Goal: Task Accomplishment & Management: Manage account settings

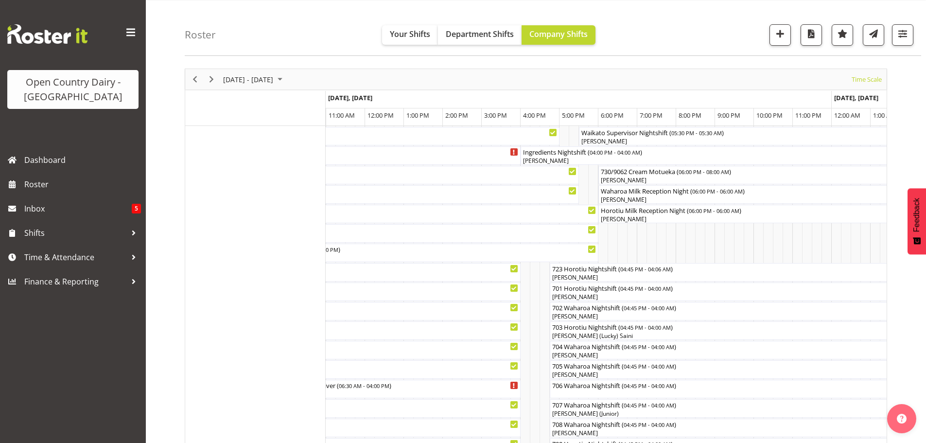
scroll to position [10, 0]
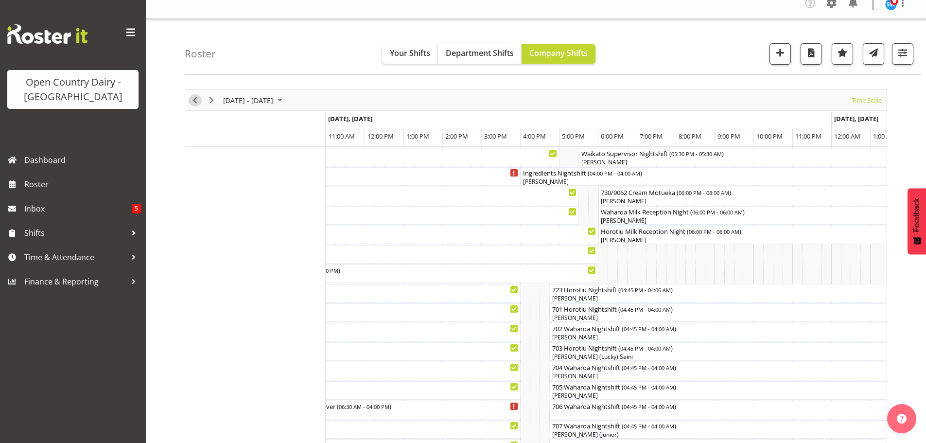
click at [194, 98] on span "Previous" at bounding box center [195, 100] width 12 height 12
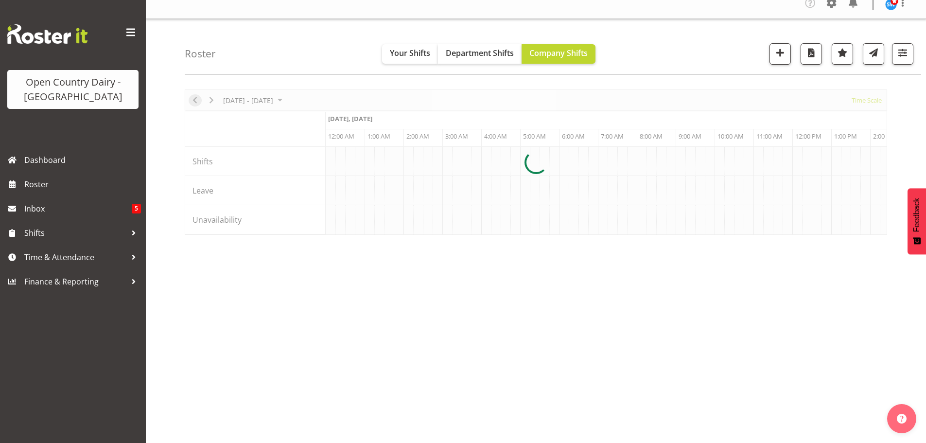
scroll to position [0, 3734]
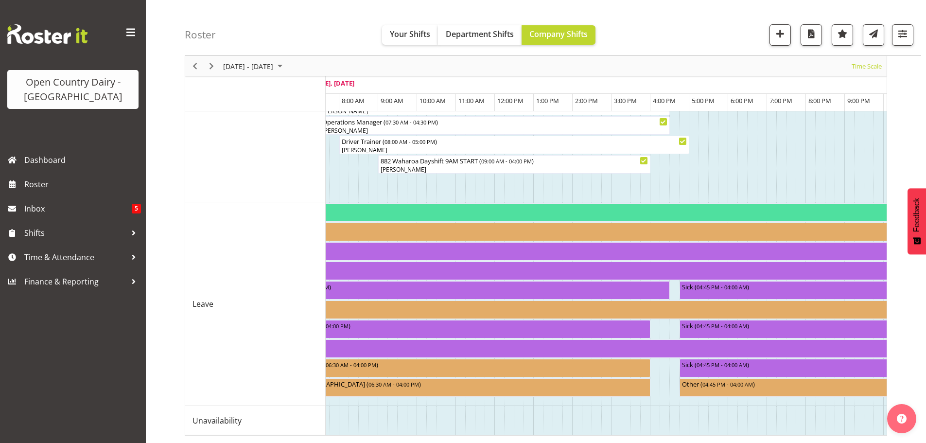
scroll to position [0, 3994]
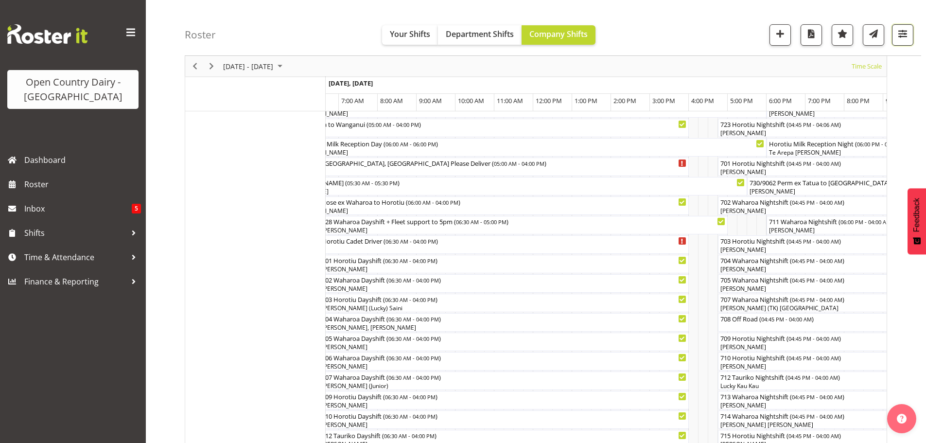
click at [901, 34] on span "button" at bounding box center [902, 33] width 13 height 13
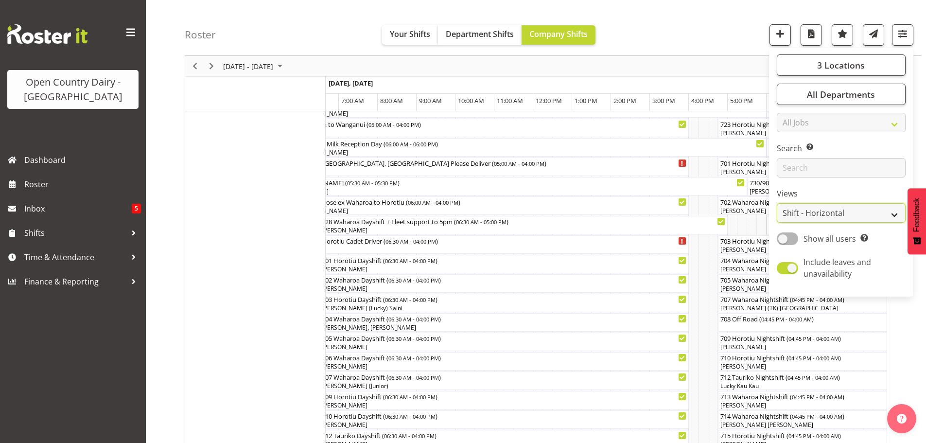
click at [811, 210] on select "Staff Role Shift - Horizontal Shift - Vertical Staff - Location" at bounding box center [841, 212] width 129 height 19
select select "staff"
click at [777, 203] on select "Staff Role Shift - Horizontal Shift - Vertical Staff - Location" at bounding box center [841, 212] width 129 height 19
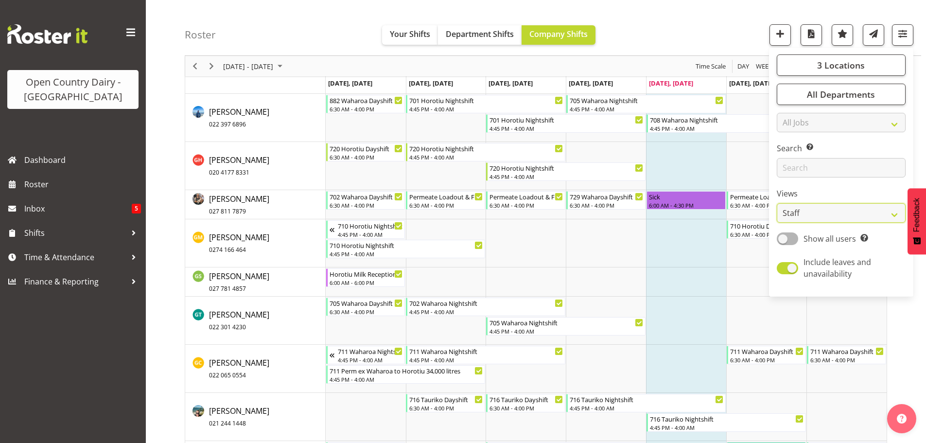
scroll to position [2528, 0]
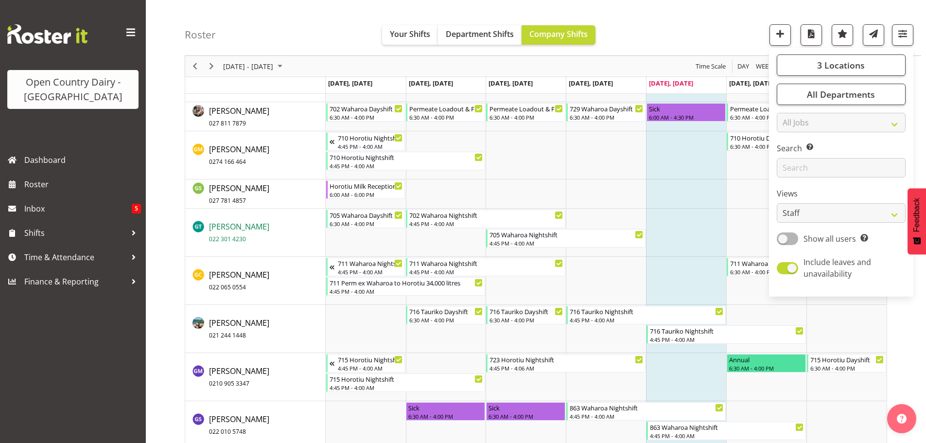
click at [223, 226] on span "George Taylor 022 301 4230" at bounding box center [239, 232] width 60 height 22
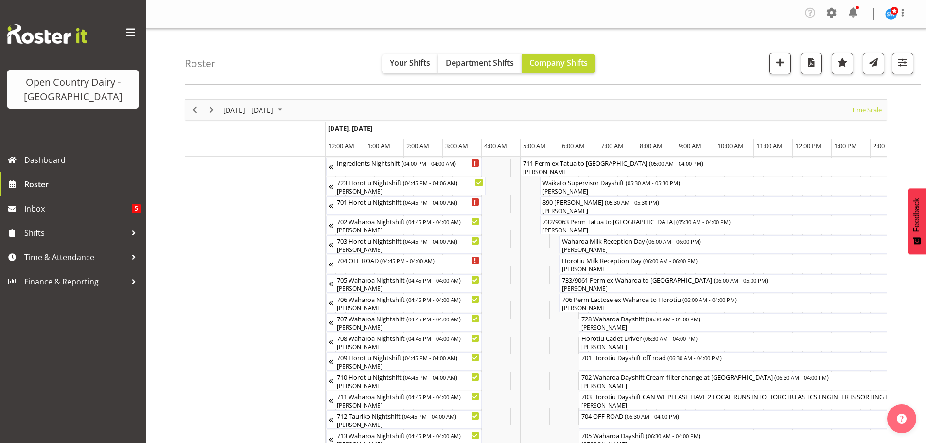
scroll to position [0, 3734]
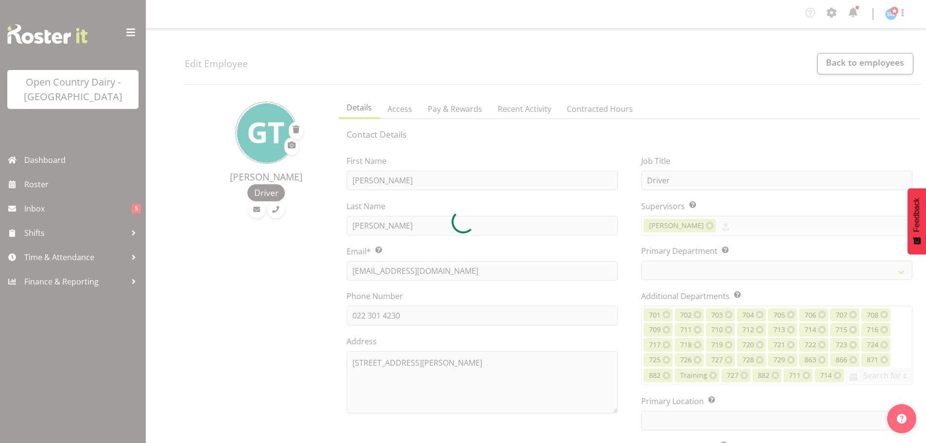
select select "TimelineWeek"
select select
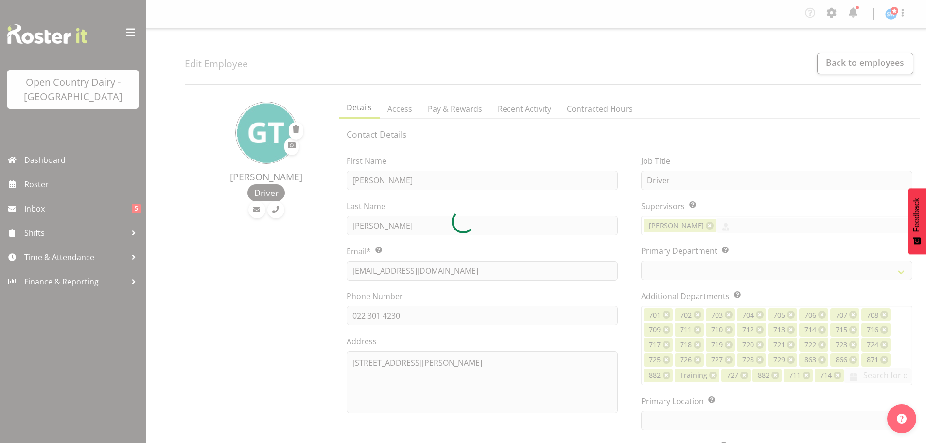
select select
select select "1054"
select select "759"
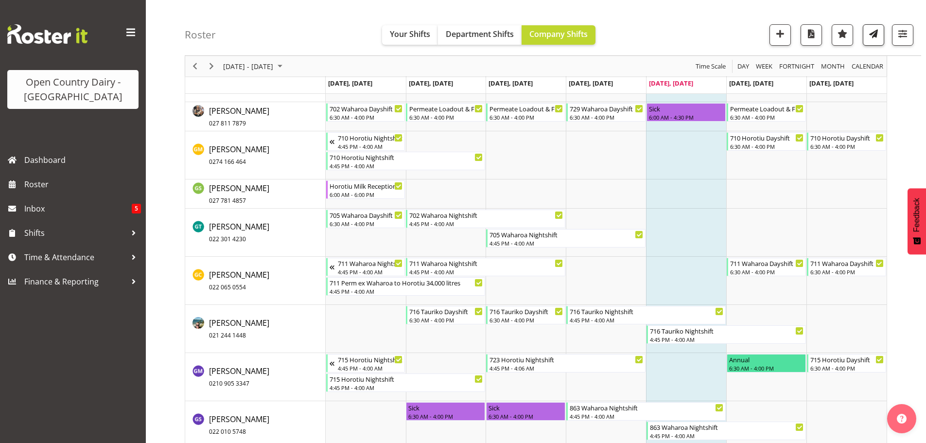
scroll to position [2528, 0]
click at [902, 35] on span "button" at bounding box center [902, 33] width 13 height 13
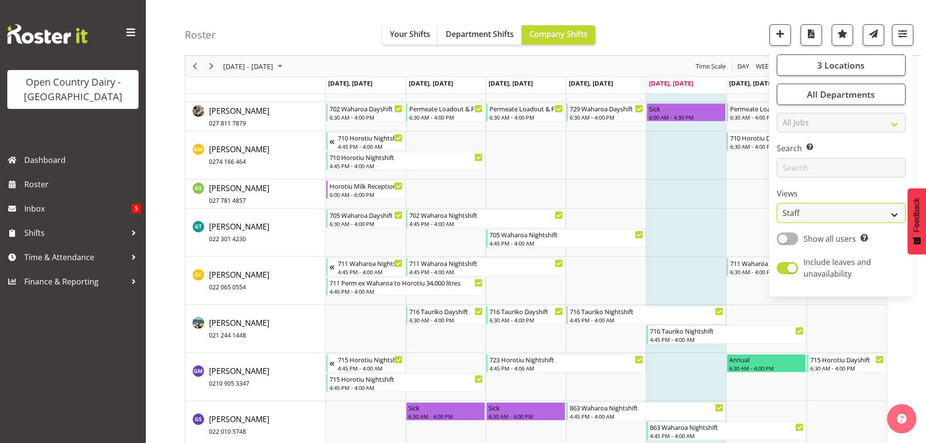
click at [819, 214] on select "Staff Role Shift - Horizontal Shift - Vertical Staff - Location" at bounding box center [841, 212] width 129 height 19
select select "shiftH"
click at [777, 203] on select "Staff Role Shift - Horizontal Shift - Vertical Staff - Location" at bounding box center [841, 212] width 129 height 19
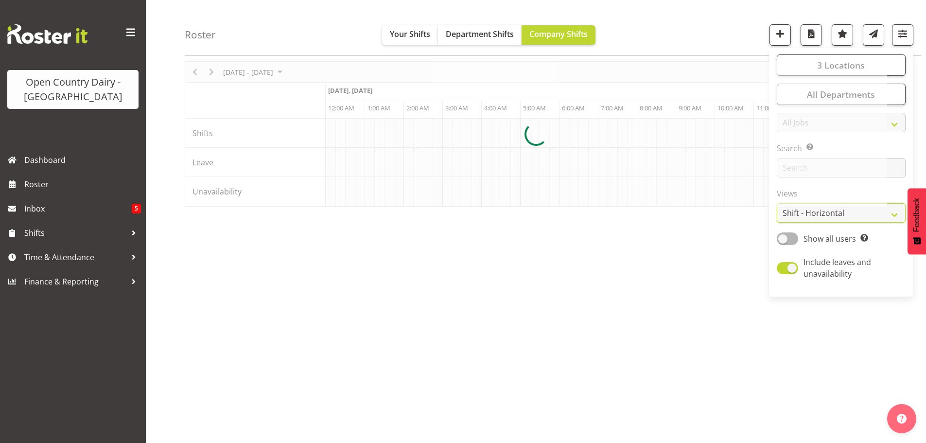
scroll to position [38, 0]
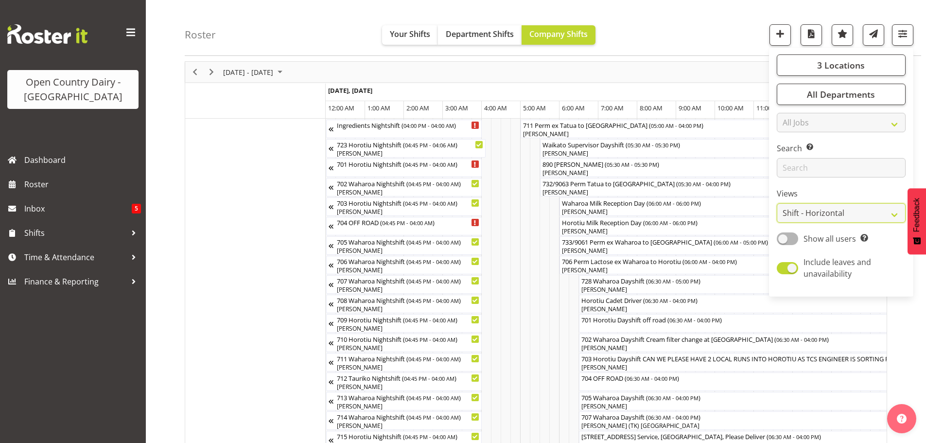
scroll to position [924, 0]
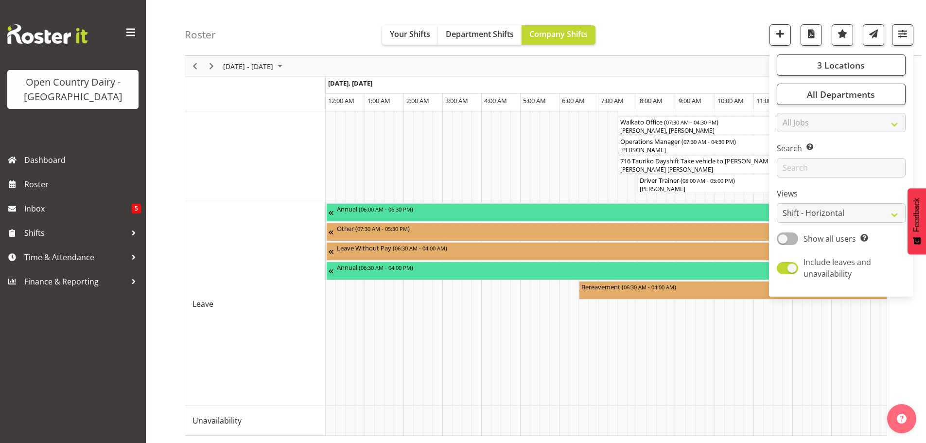
click at [664, 29] on div "Roster Your Shifts Department Shifts Company Shifts 3 Locations Clear Ingredien…" at bounding box center [553, 28] width 737 height 56
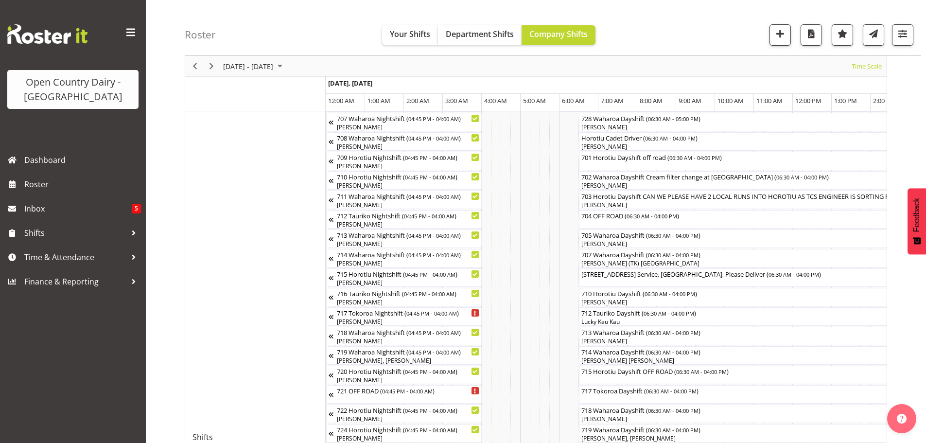
scroll to position [194, 0]
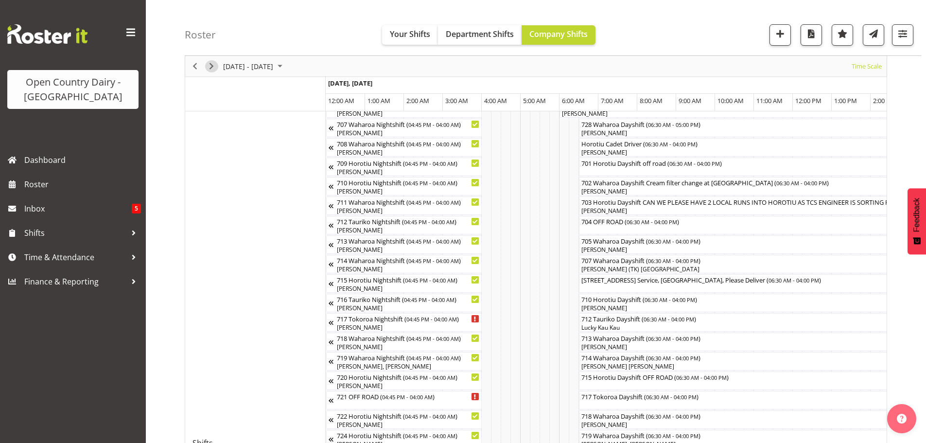
click at [212, 62] on span "Next" at bounding box center [212, 66] width 12 height 12
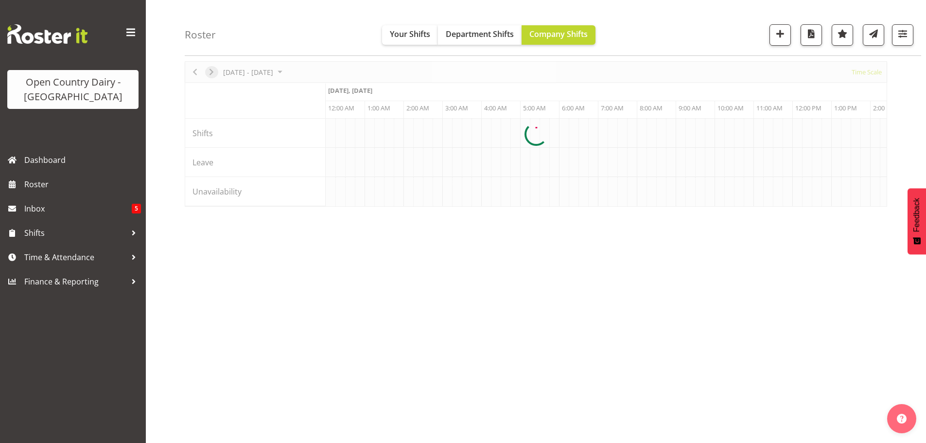
scroll to position [38, 0]
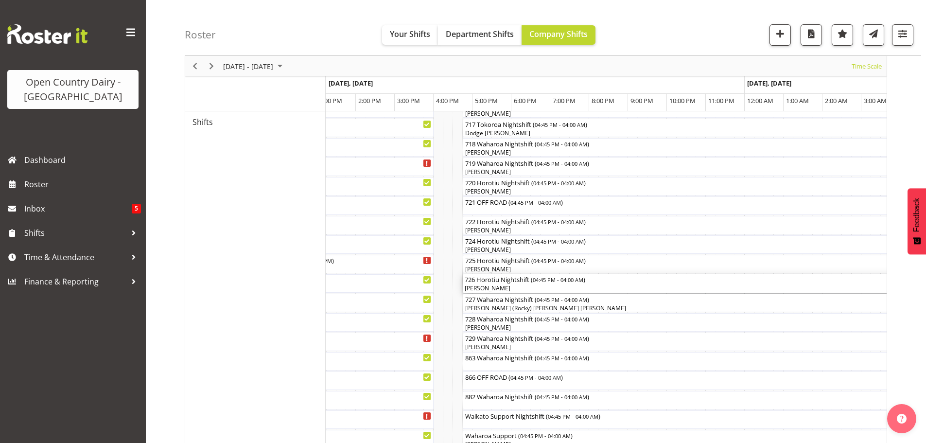
click at [533, 288] on div "[PERSON_NAME]" at bounding box center [682, 288] width 434 height 9
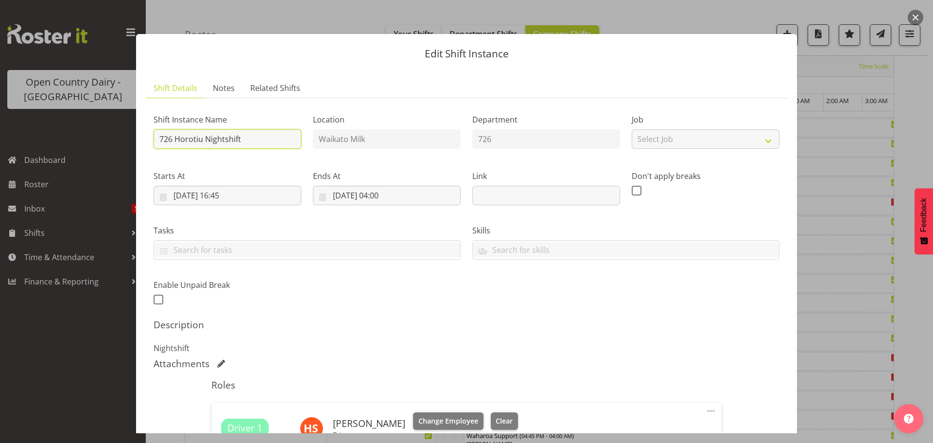
click at [272, 137] on input "726 Horotiu Nightshift" at bounding box center [228, 138] width 148 height 19
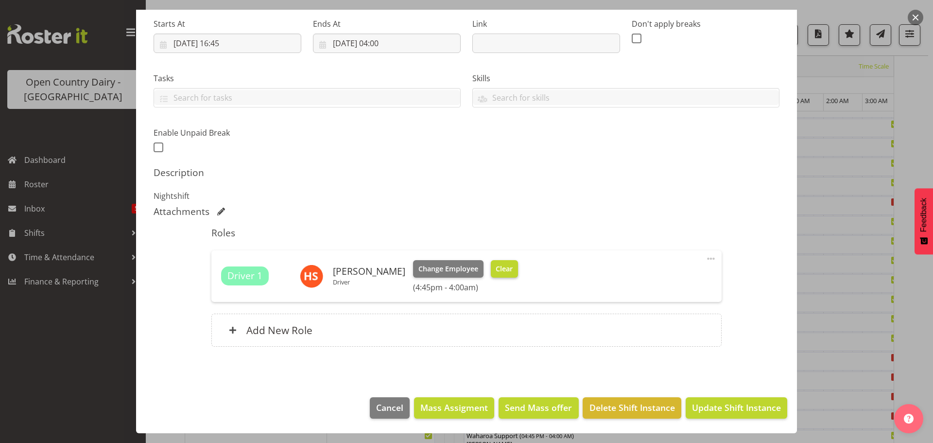
type input "726 OFF ROAD"
click at [496, 265] on span "Clear" at bounding box center [504, 268] width 17 height 11
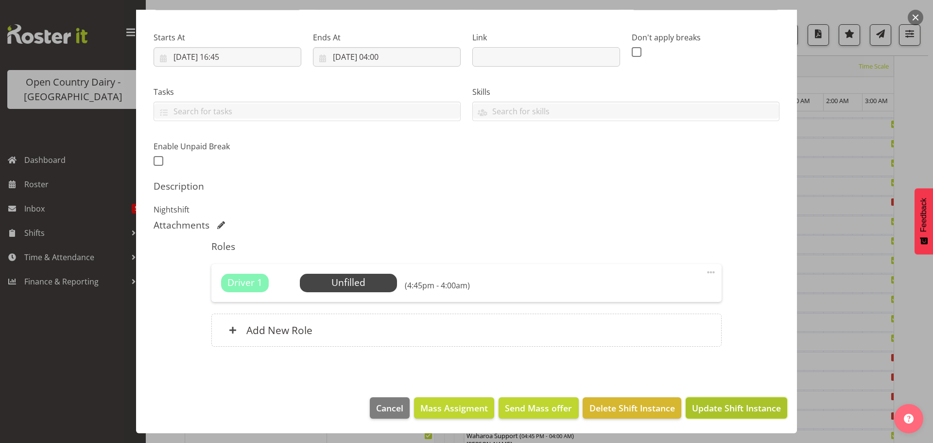
click at [718, 404] on span "Update Shift Instance" at bounding box center [736, 408] width 89 height 13
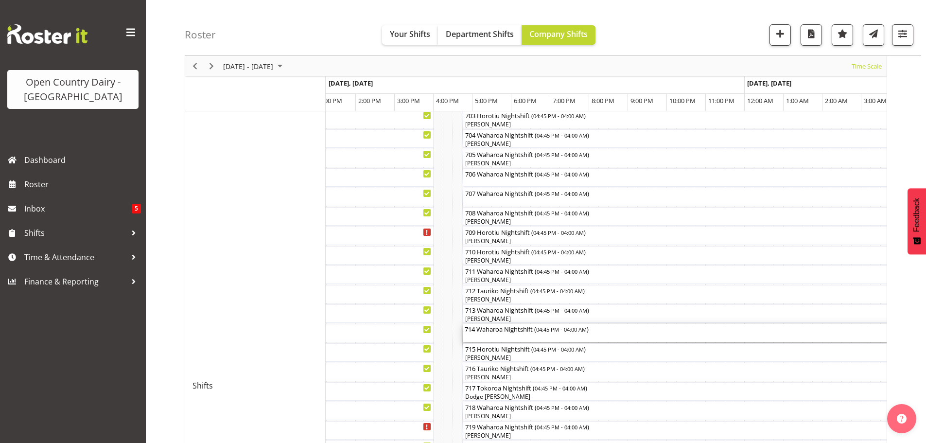
click at [514, 336] on div "714 Waharoa Nightshift ( 04:45 PM - 04:00 AM )" at bounding box center [682, 333] width 434 height 18
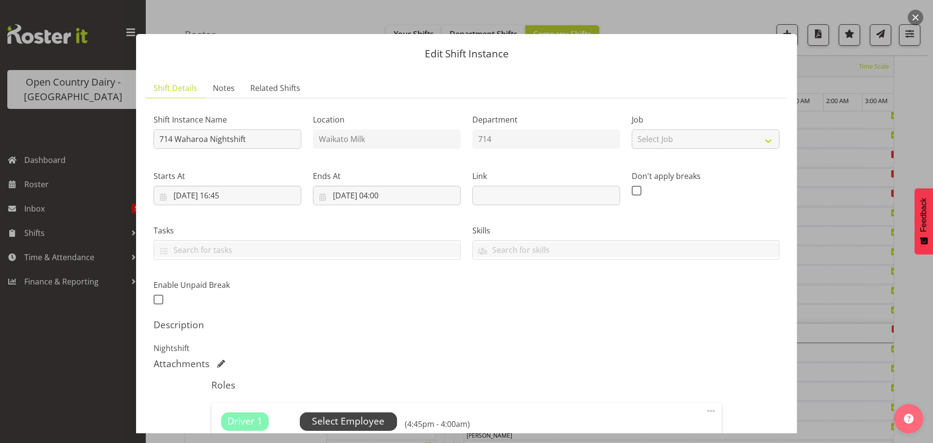
click at [351, 419] on span "Select Employee" at bounding box center [348, 421] width 72 height 14
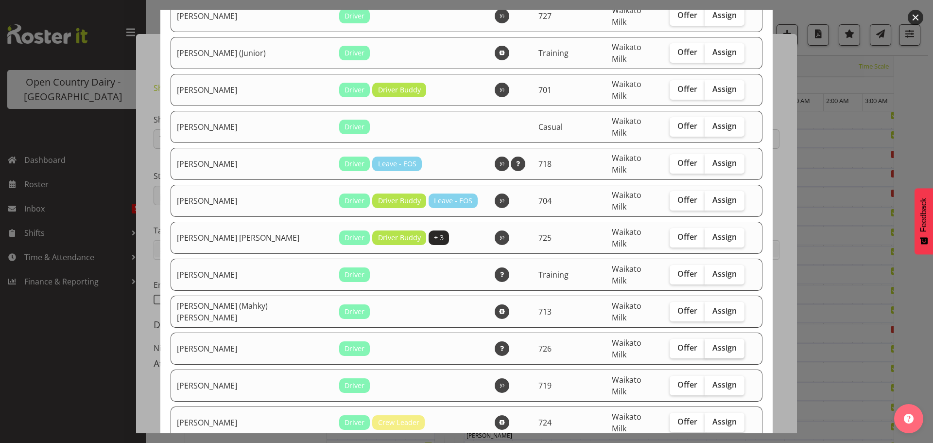
click at [713, 343] on span "Assign" at bounding box center [725, 348] width 24 height 10
click at [710, 345] on input "Assign" at bounding box center [708, 348] width 6 height 6
checkbox input "true"
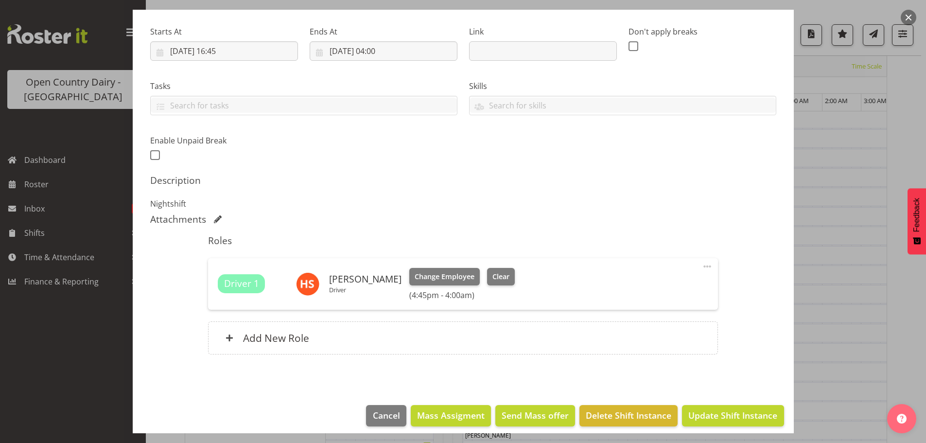
scroll to position [152, 0]
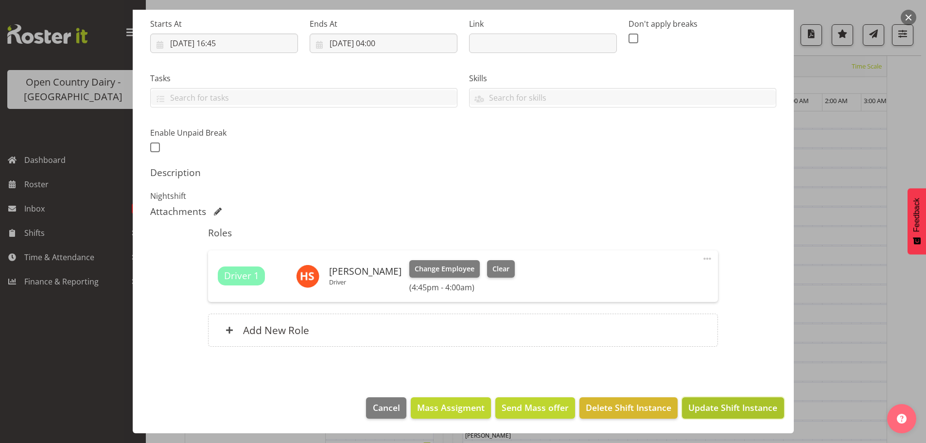
click at [715, 406] on span "Update Shift Instance" at bounding box center [732, 407] width 89 height 13
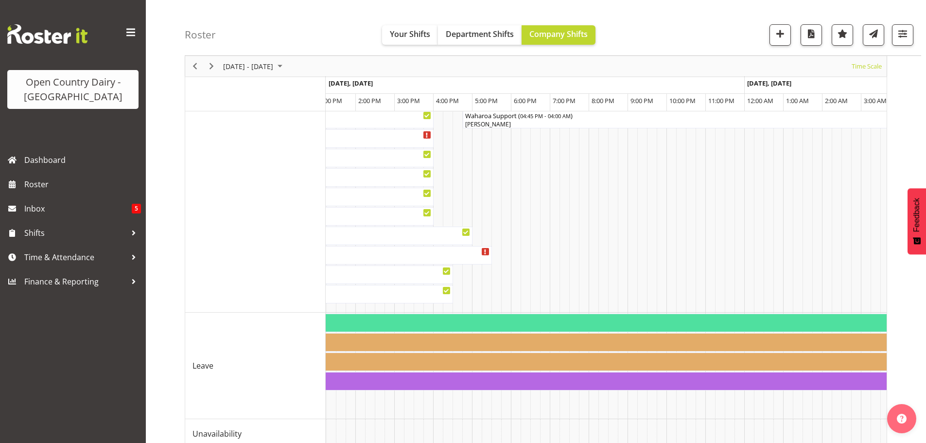
scroll to position [885, 0]
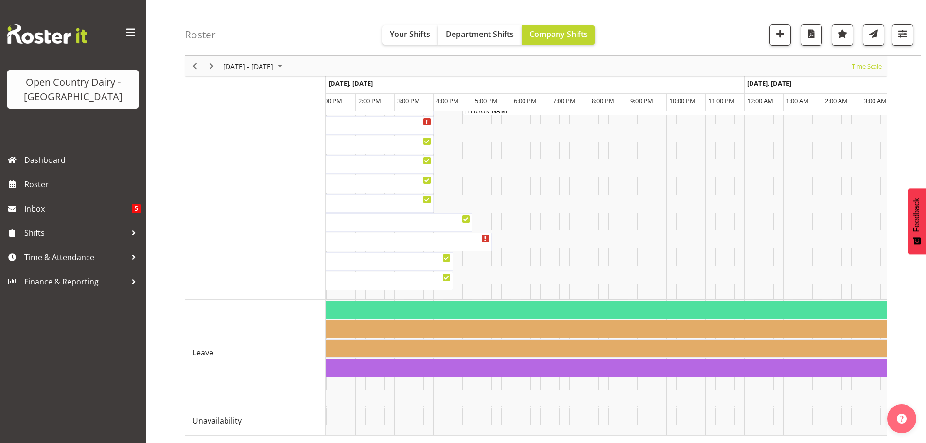
drag, startPoint x: 888, startPoint y: 430, endPoint x: 883, endPoint y: 432, distance: 5.1
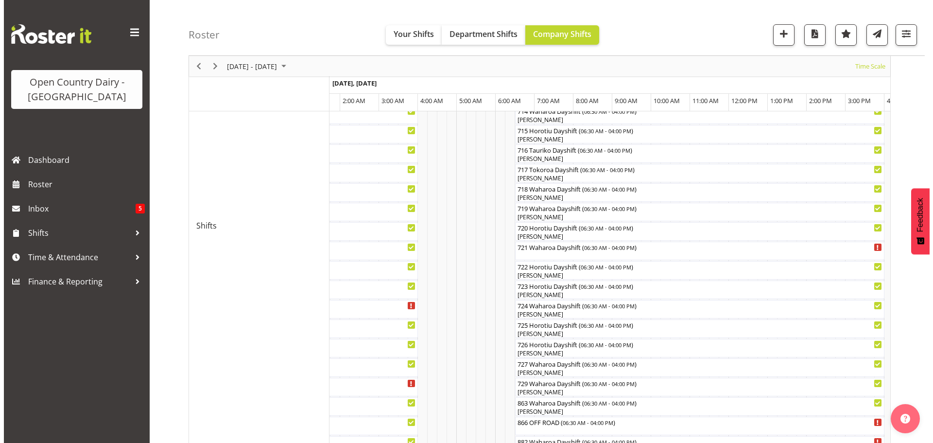
scroll to position [447, 0]
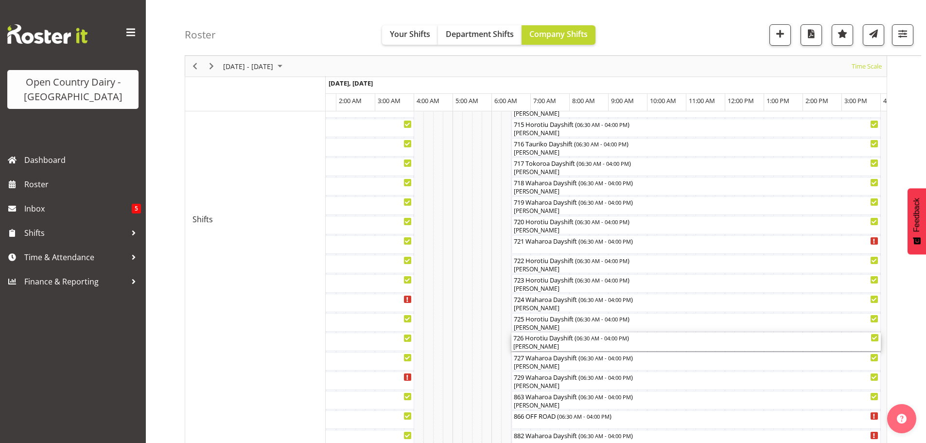
click at [579, 346] on div "[PERSON_NAME]" at bounding box center [696, 346] width 366 height 9
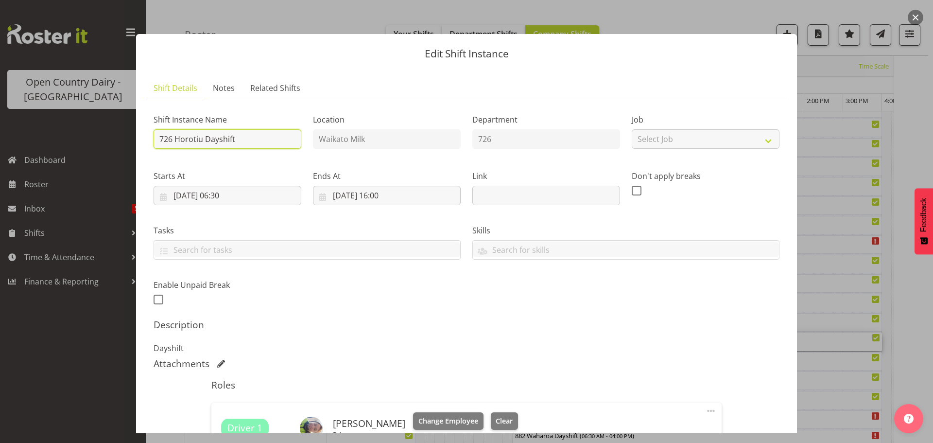
click at [260, 140] on input "726 Horotiu Dayshift" at bounding box center [228, 138] width 148 height 19
type input "726 OFF ROAD Engine repairs Scania Hautapu TRUCK ONLY Please Deliver"
click at [289, 140] on input "726 OFF ROAD Engine repairs Scania Hautapu TRUCK ONLY Please Deliver" at bounding box center [228, 138] width 148 height 19
click at [291, 139] on input "726 OFF ROAD Engine repairs Scania Hautapu TRUCK ONLY Please Deliver" at bounding box center [228, 138] width 148 height 19
drag, startPoint x: 488, startPoint y: 420, endPoint x: 498, endPoint y: 410, distance: 13.4
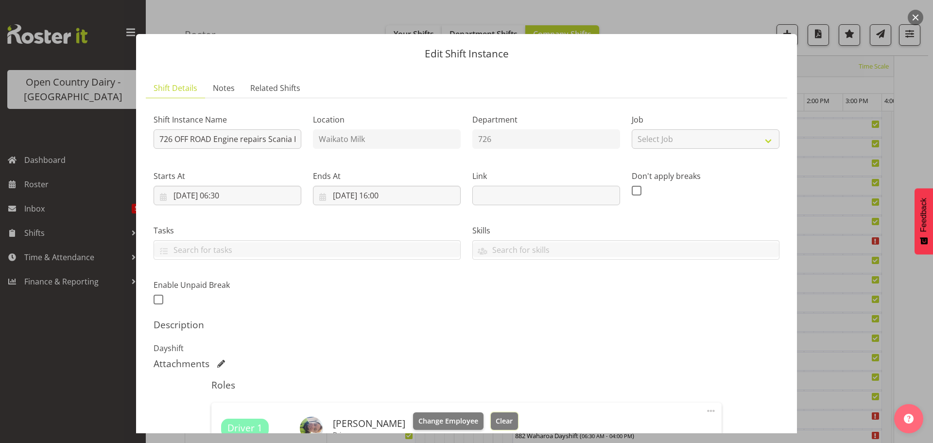
click at [496, 420] on span "Clear" at bounding box center [504, 421] width 17 height 11
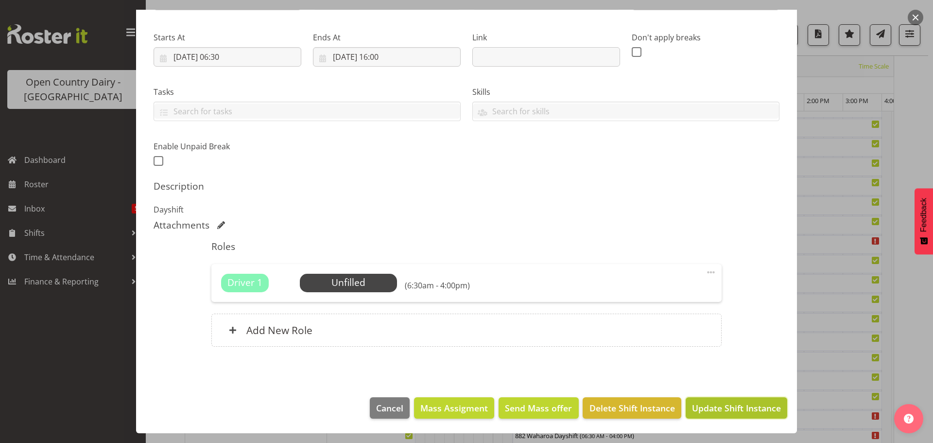
click at [710, 407] on span "Update Shift Instance" at bounding box center [736, 408] width 89 height 13
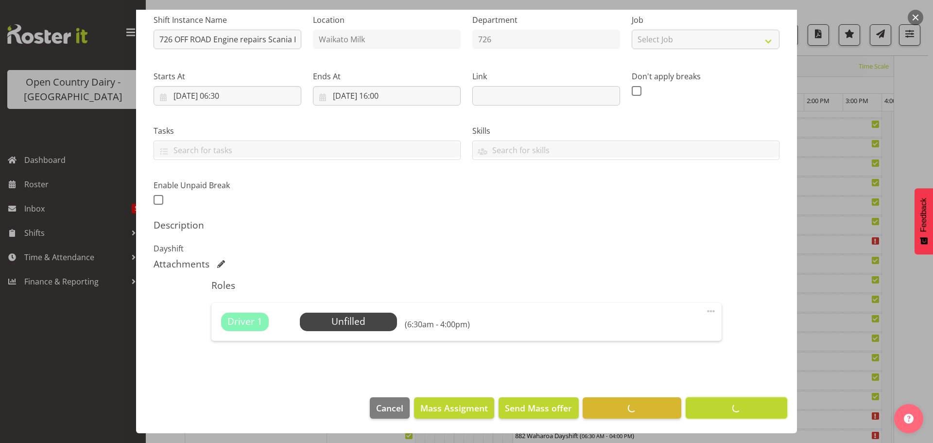
scroll to position [100, 0]
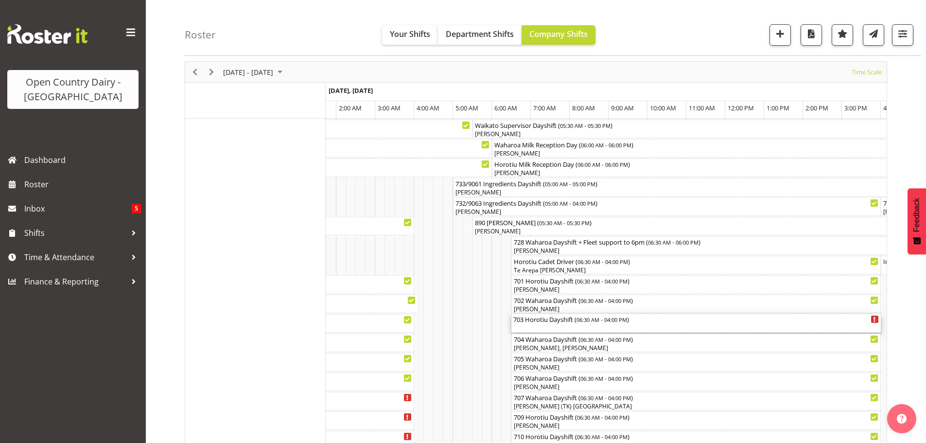
click at [567, 328] on div "703 Horotiu Dayshift ( 06:30 AM - 04:00 PM )" at bounding box center [696, 323] width 366 height 18
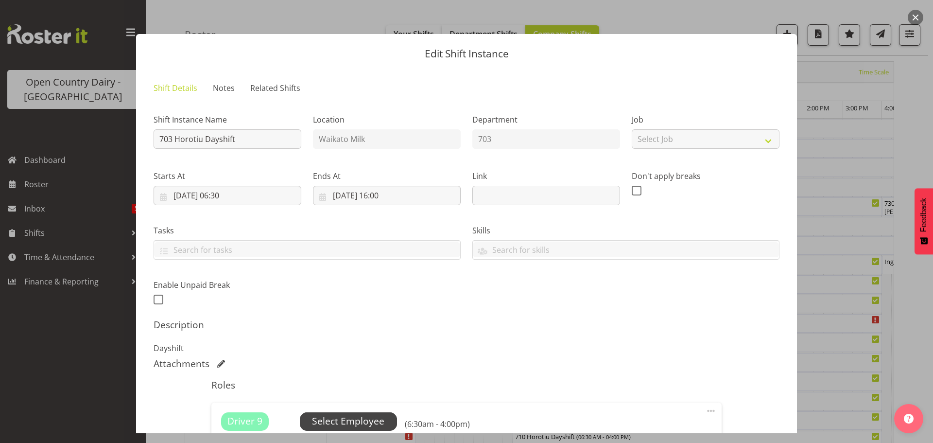
click at [357, 418] on span "Select Employee" at bounding box center [348, 421] width 72 height 14
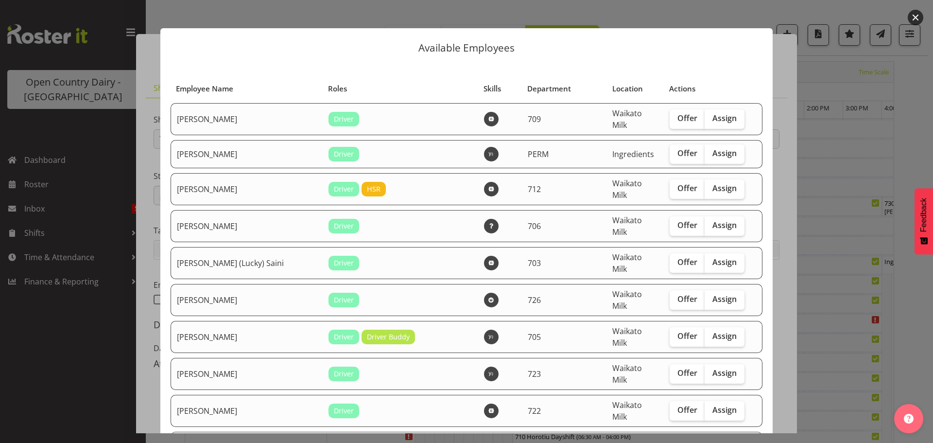
scroll to position [0, 0]
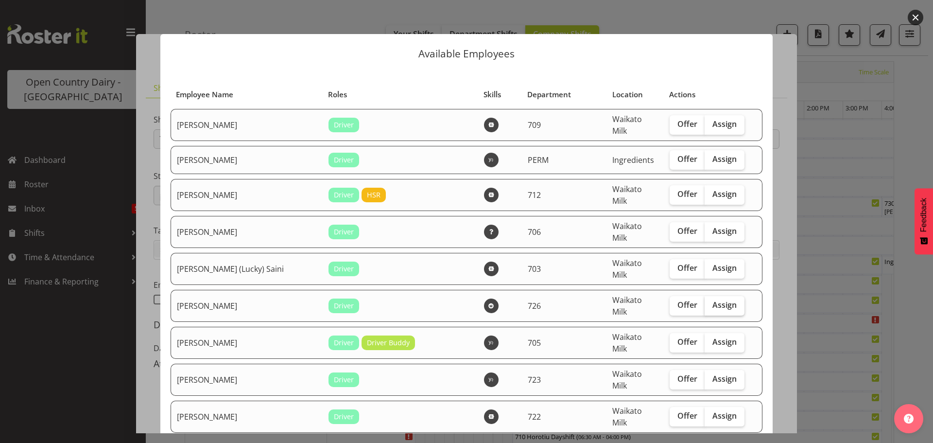
click at [715, 300] on span "Assign" at bounding box center [725, 305] width 24 height 10
click at [711, 302] on input "Assign" at bounding box center [708, 305] width 6 height 6
checkbox input "true"
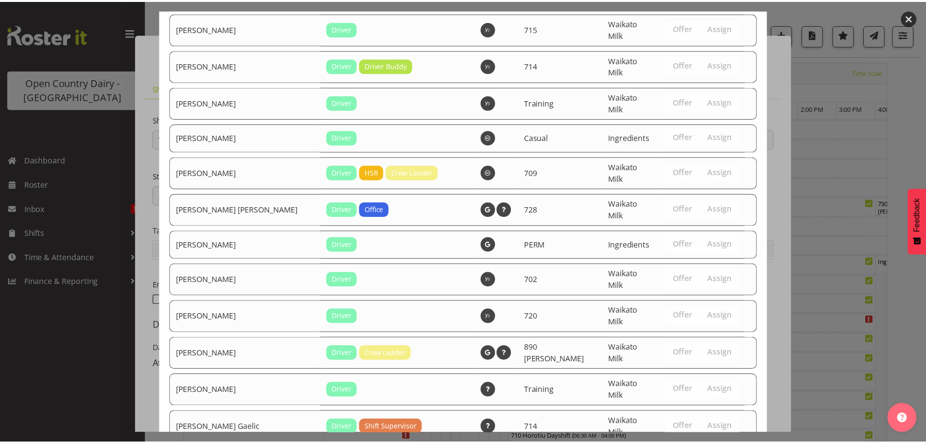
scroll to position [1165, 0]
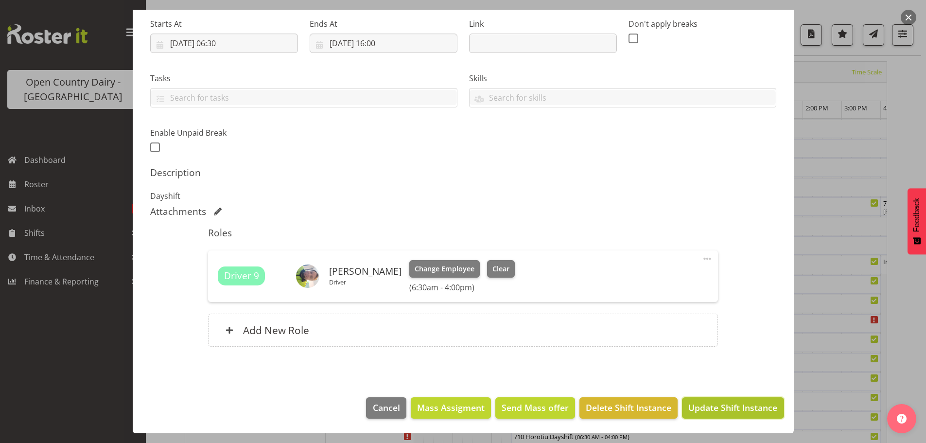
click at [712, 404] on span "Update Shift Instance" at bounding box center [732, 407] width 89 height 13
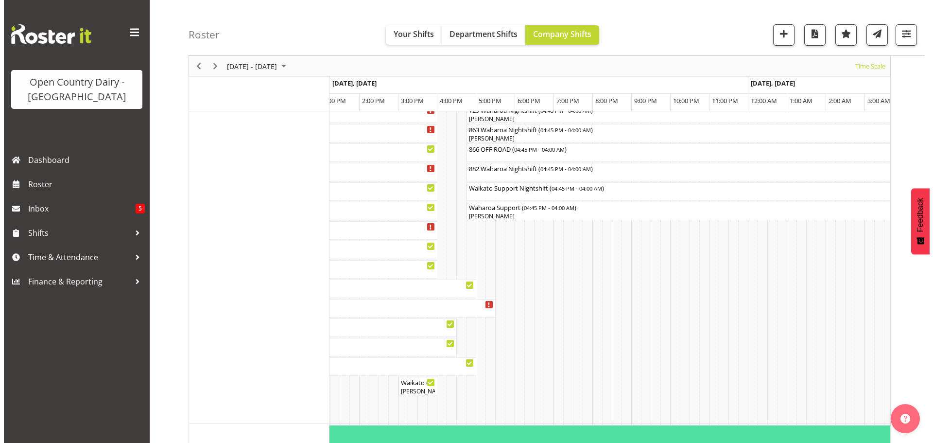
scroll to position [642, 0]
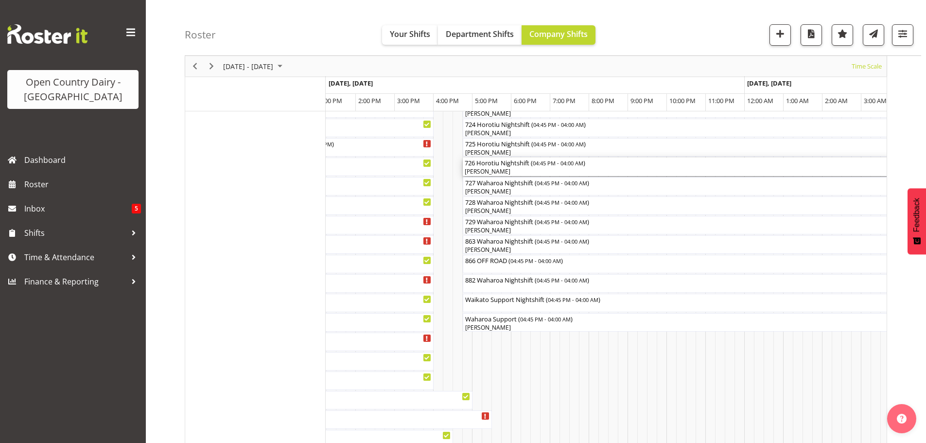
click at [514, 171] on div "[PERSON_NAME]" at bounding box center [682, 171] width 434 height 9
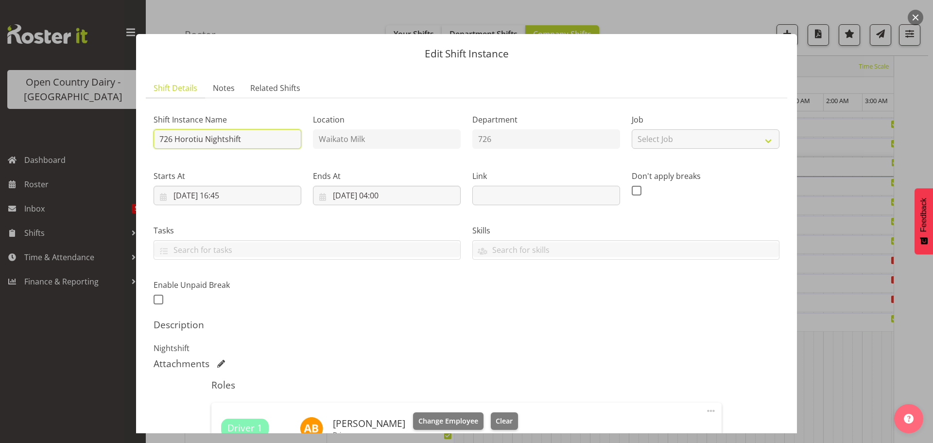
click at [274, 140] on input "726 Horotiu Nightshift" at bounding box center [228, 138] width 148 height 19
type input "726 OFF ROAD Engine repairs Scania Hautapu TRUCK ONLY Please Deliver"
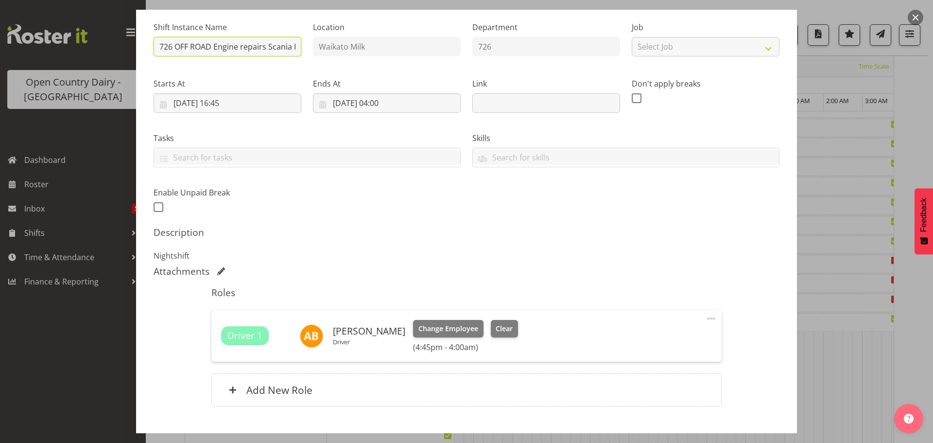
scroll to position [97, 0]
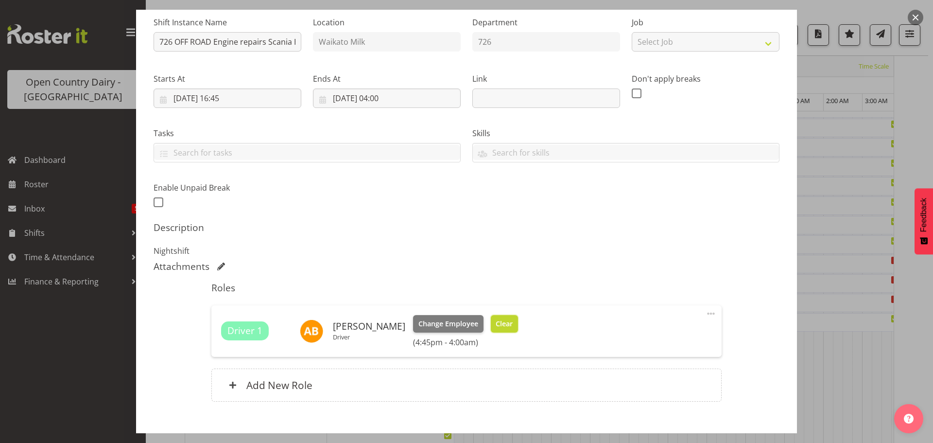
drag, startPoint x: 497, startPoint y: 322, endPoint x: 483, endPoint y: 315, distance: 15.7
click at [497, 321] on span "Clear" at bounding box center [504, 323] width 17 height 11
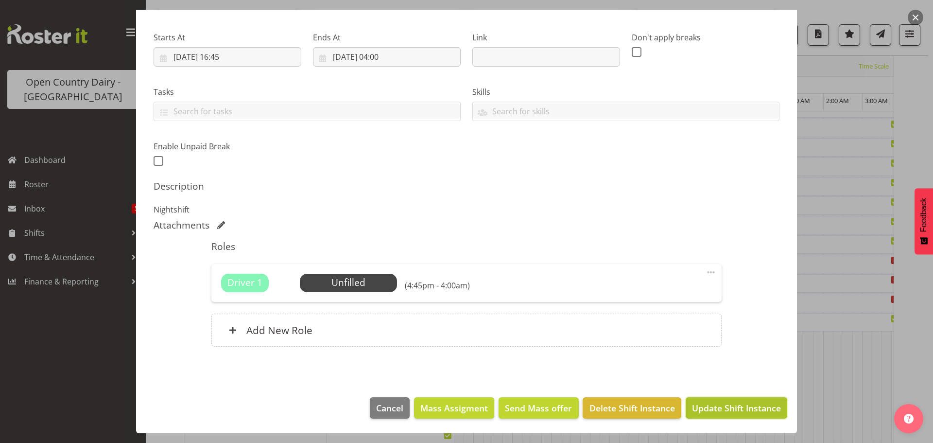
click at [718, 405] on span "Update Shift Instance" at bounding box center [736, 408] width 89 height 13
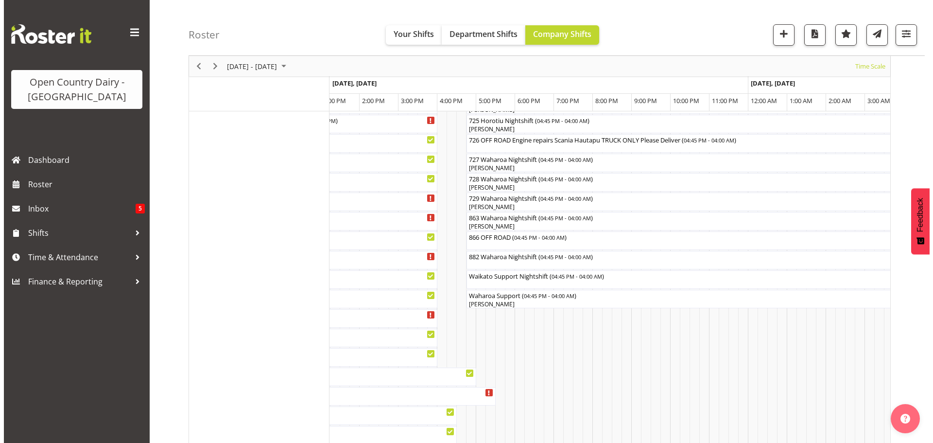
scroll to position [642, 0]
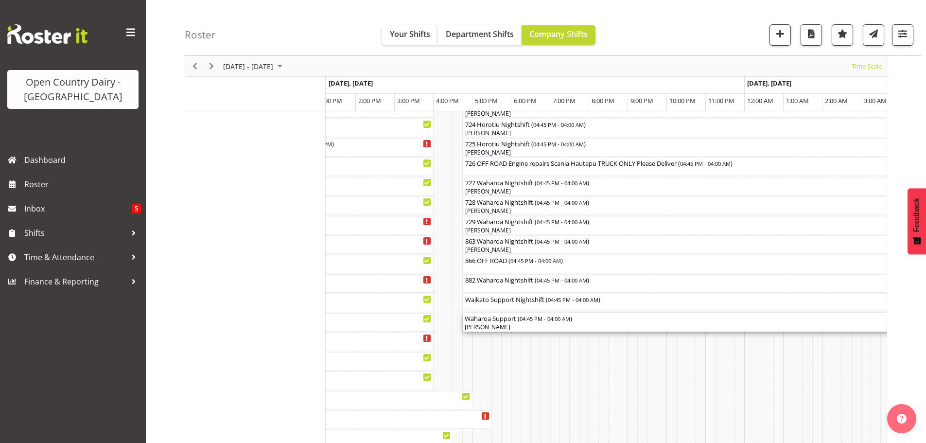
click at [512, 325] on div "[PERSON_NAME]" at bounding box center [682, 327] width 434 height 9
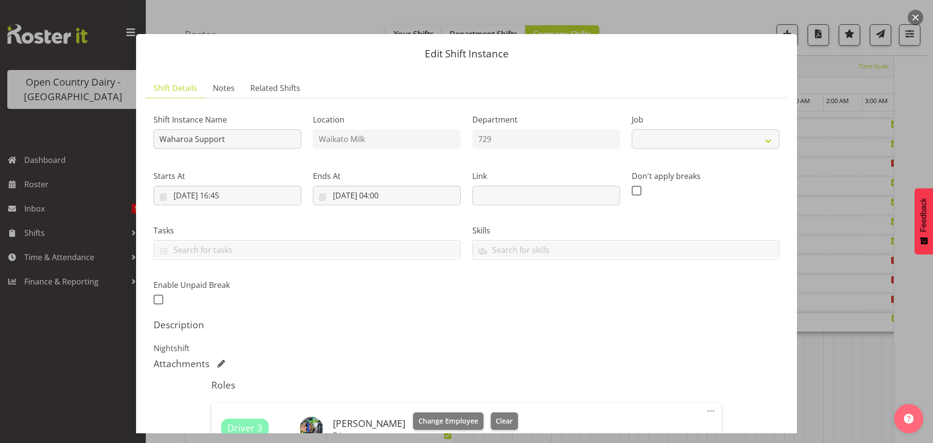
select select "9052"
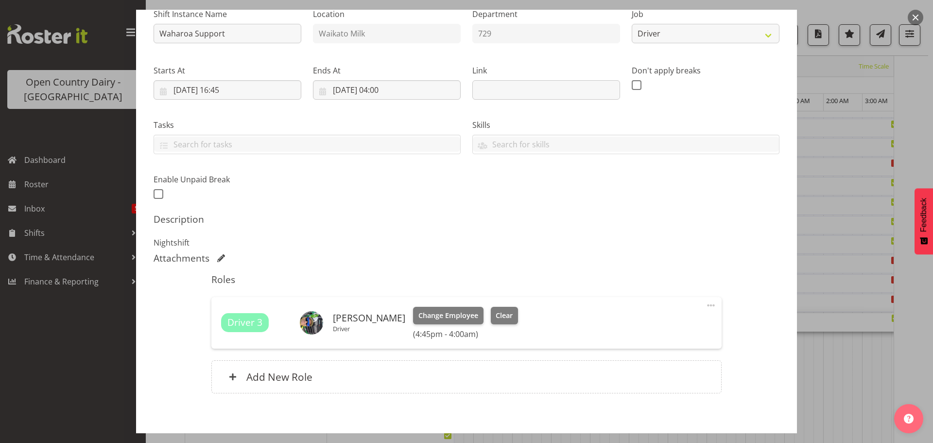
scroll to position [146, 0]
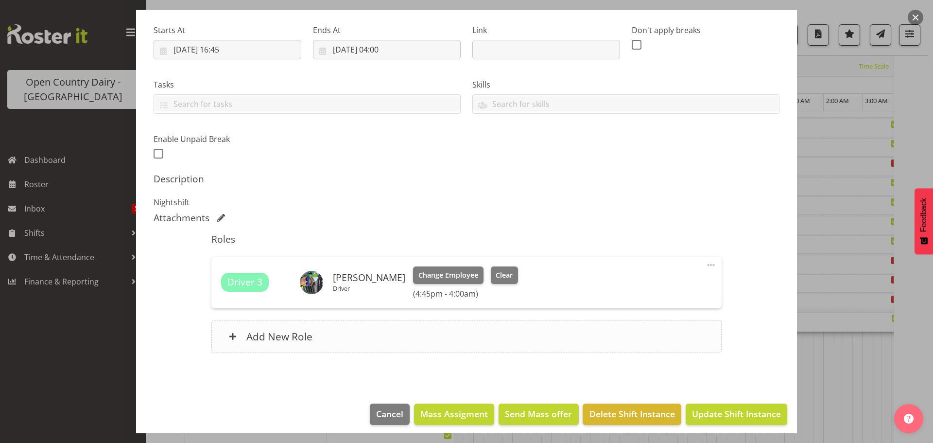
click at [262, 339] on h6 "Add New Role" at bounding box center [279, 336] width 66 height 13
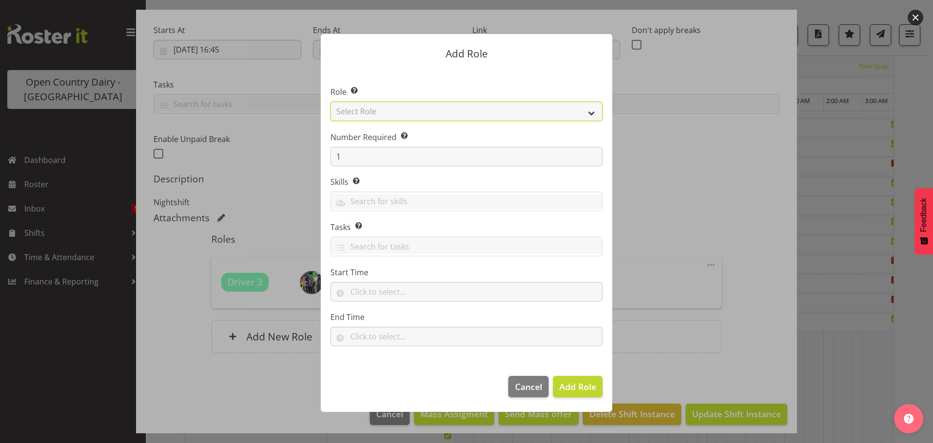
click at [427, 114] on select "Select Role Cadet Driver Crew Leader Driver Driver Buddy Driver Assessor Dayshi…" at bounding box center [467, 111] width 272 height 19
select select "1166"
click at [331, 102] on select "Select Role Cadet Driver Crew Leader Driver Driver Buddy Driver Assessor Dayshi…" at bounding box center [467, 111] width 272 height 19
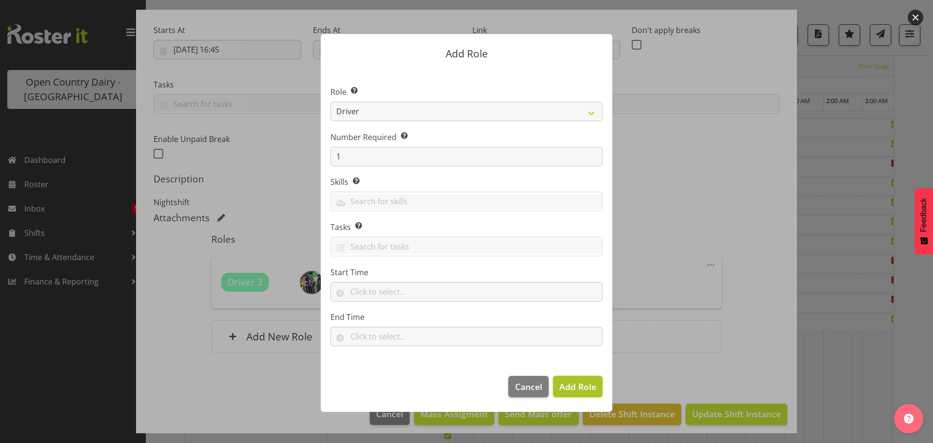
click at [570, 387] on span "Add Role" at bounding box center [578, 387] width 37 height 12
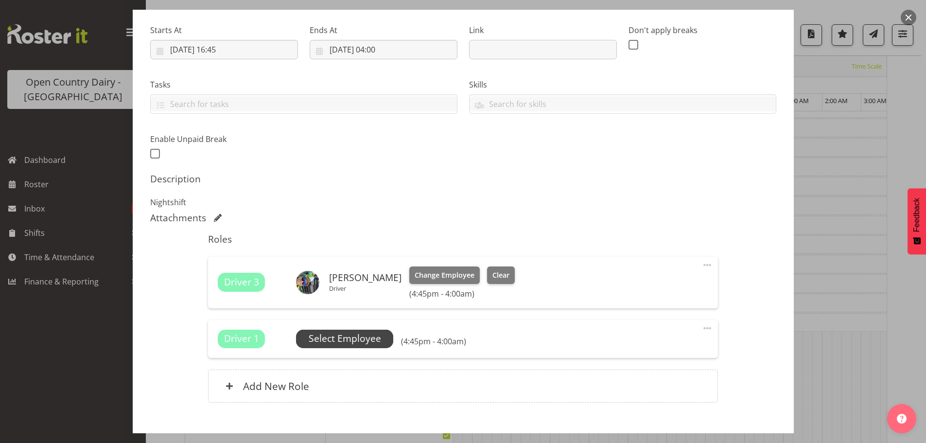
click at [350, 341] on span "Select Employee" at bounding box center [345, 339] width 72 height 14
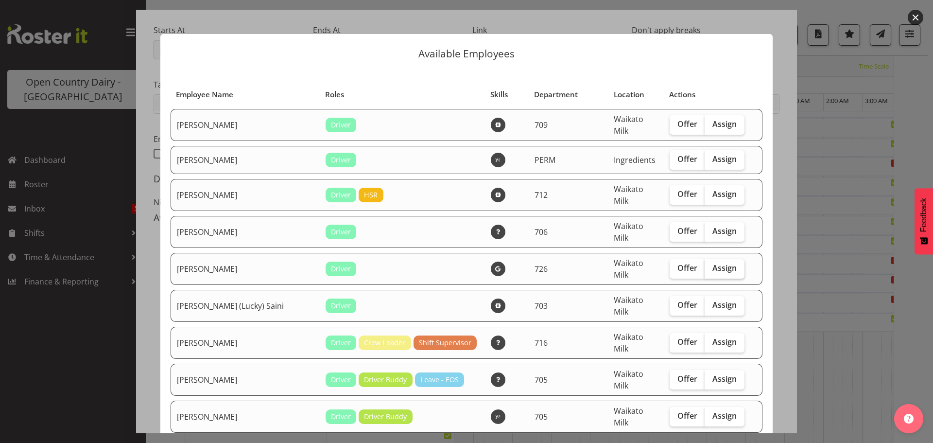
click at [715, 263] on span "Assign" at bounding box center [725, 268] width 24 height 10
click at [711, 265] on input "Assign" at bounding box center [708, 268] width 6 height 6
checkbox input "true"
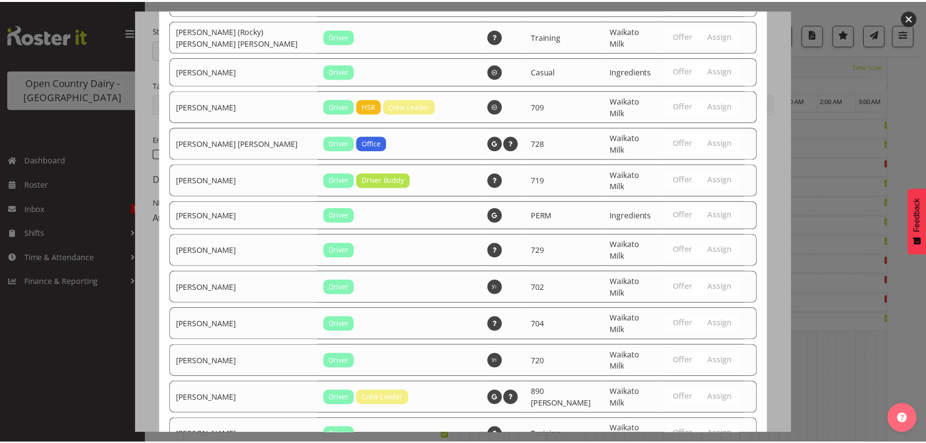
scroll to position [1859, 0]
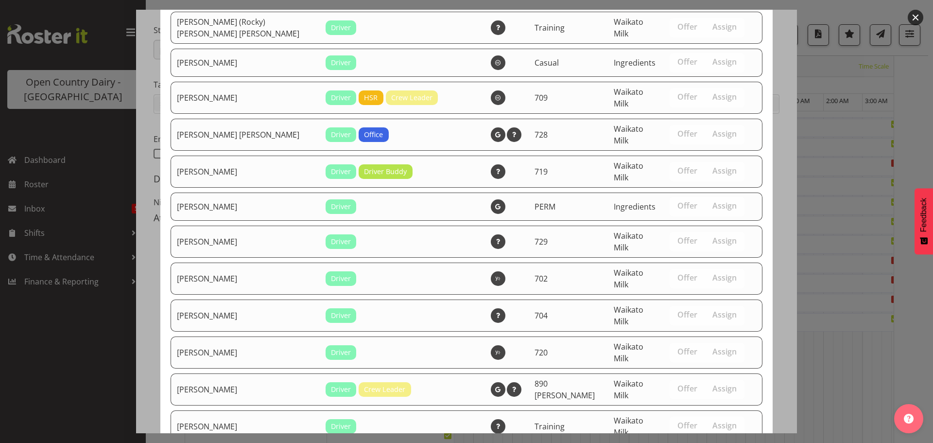
drag, startPoint x: 711, startPoint y: 404, endPoint x: 711, endPoint y: 398, distance: 6.3
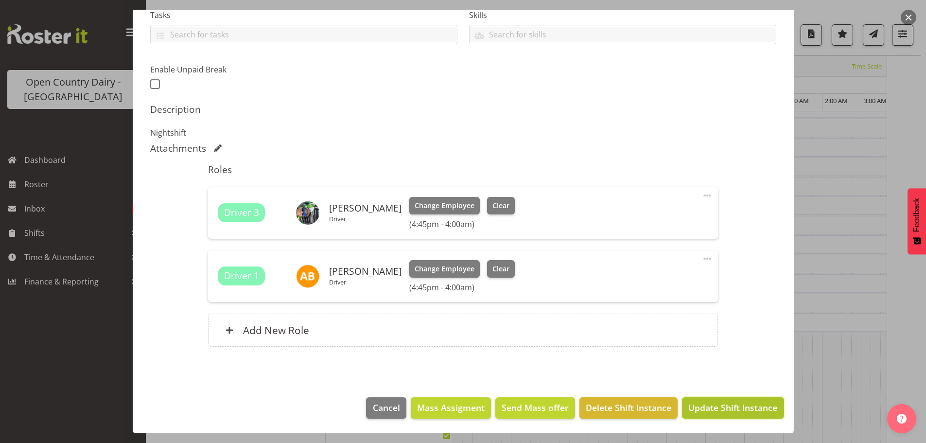
click at [720, 407] on span "Update Shift Instance" at bounding box center [732, 407] width 89 height 13
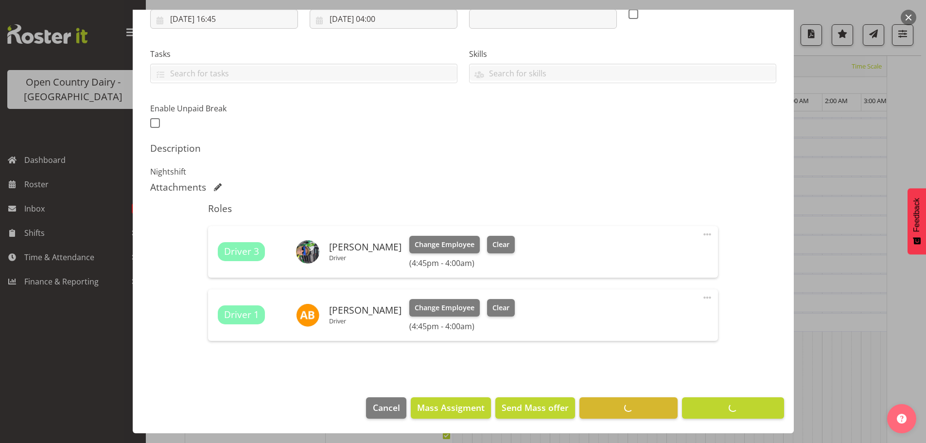
scroll to position [38, 0]
